Goal: Find specific page/section: Find specific page/section

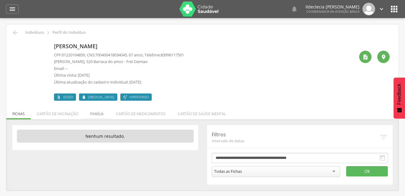
click at [103, 113] on li "Família" at bounding box center [97, 112] width 26 height 14
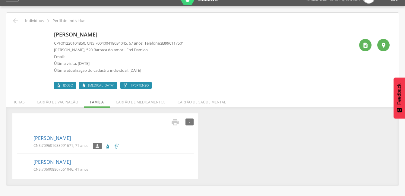
scroll to position [18, 0]
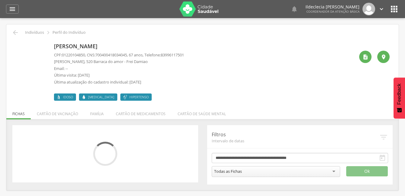
click at [92, 87] on div "CPF: 01220104850 , CNS: 700400418034045 , 67 anos, Telefone: 83996117501 João S…" at bounding box center [119, 70] width 130 height 36
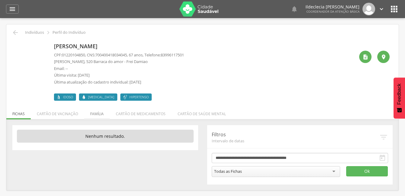
click at [99, 116] on li "Família" at bounding box center [97, 112] width 26 height 14
